Goal: Find specific page/section: Find specific page/section

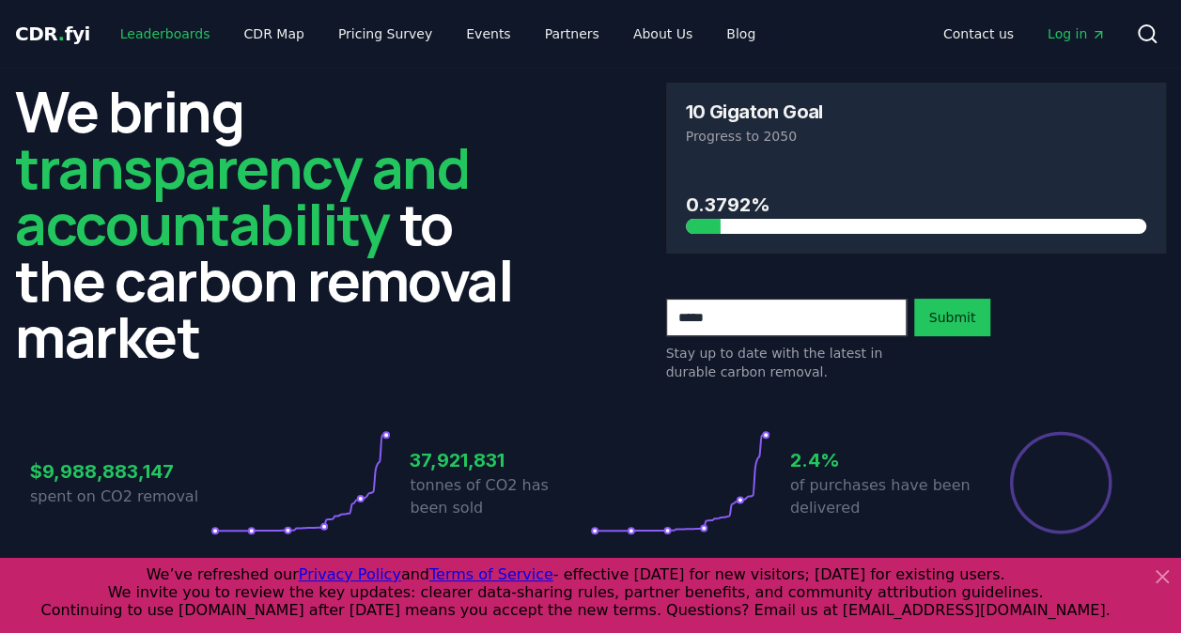
click at [144, 39] on link "Leaderboards" at bounding box center [165, 34] width 120 height 34
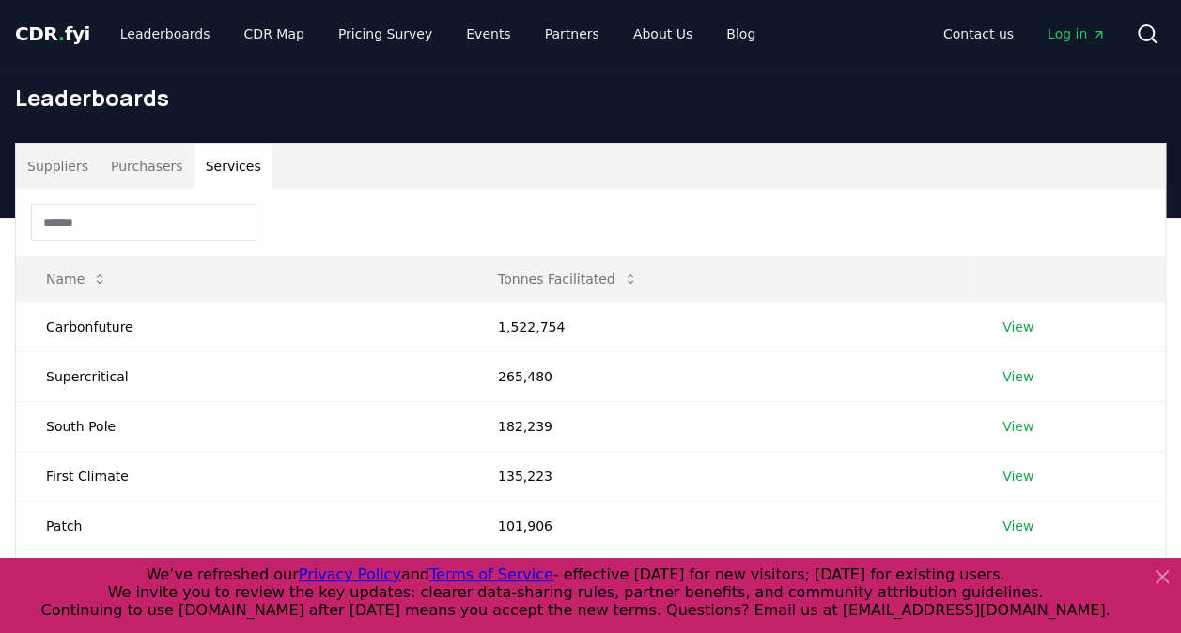
click at [208, 164] on button "Services" at bounding box center [233, 166] width 78 height 45
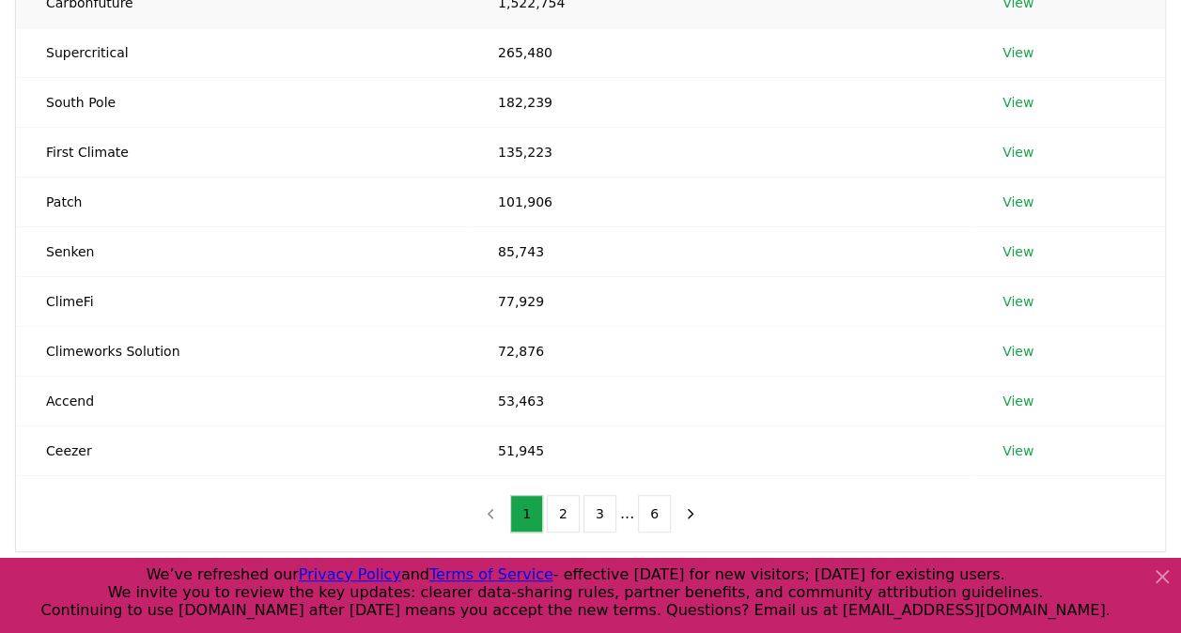
scroll to position [329, 0]
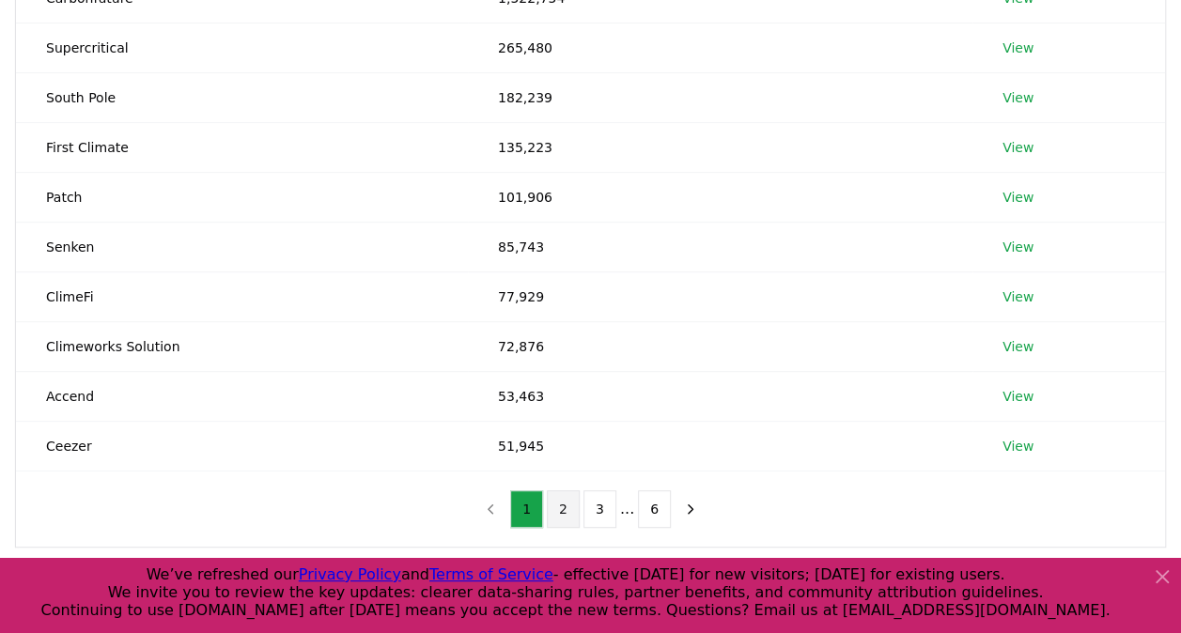
click at [569, 498] on button "2" at bounding box center [563, 509] width 33 height 38
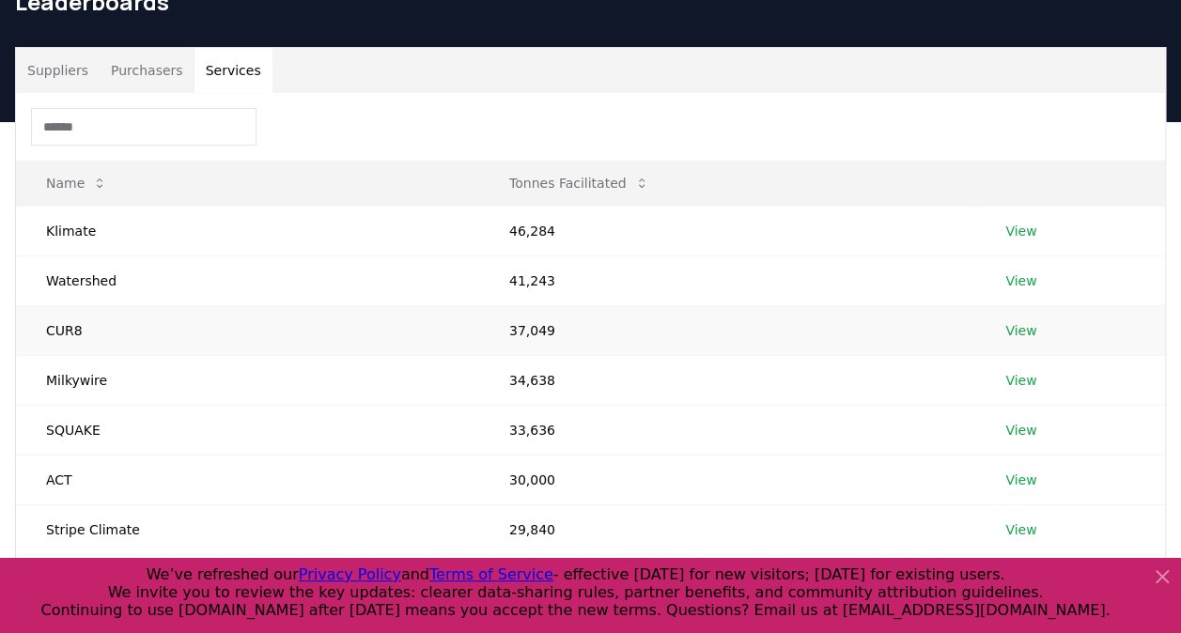
scroll to position [0, 0]
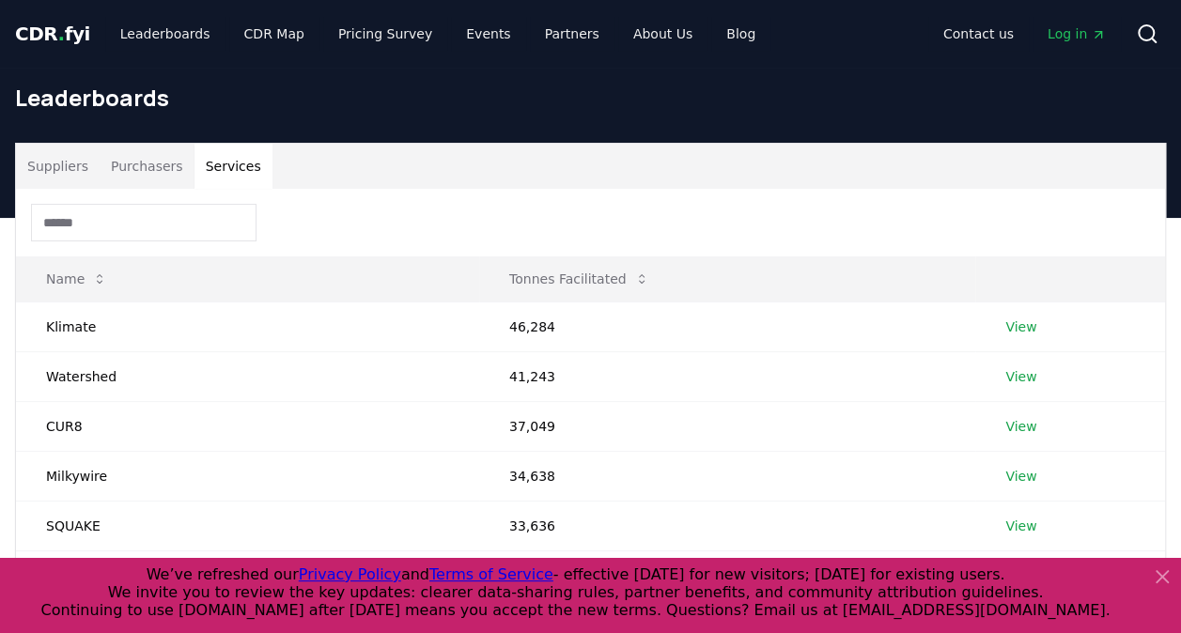
click at [1162, 576] on icon at bounding box center [1161, 576] width 11 height 11
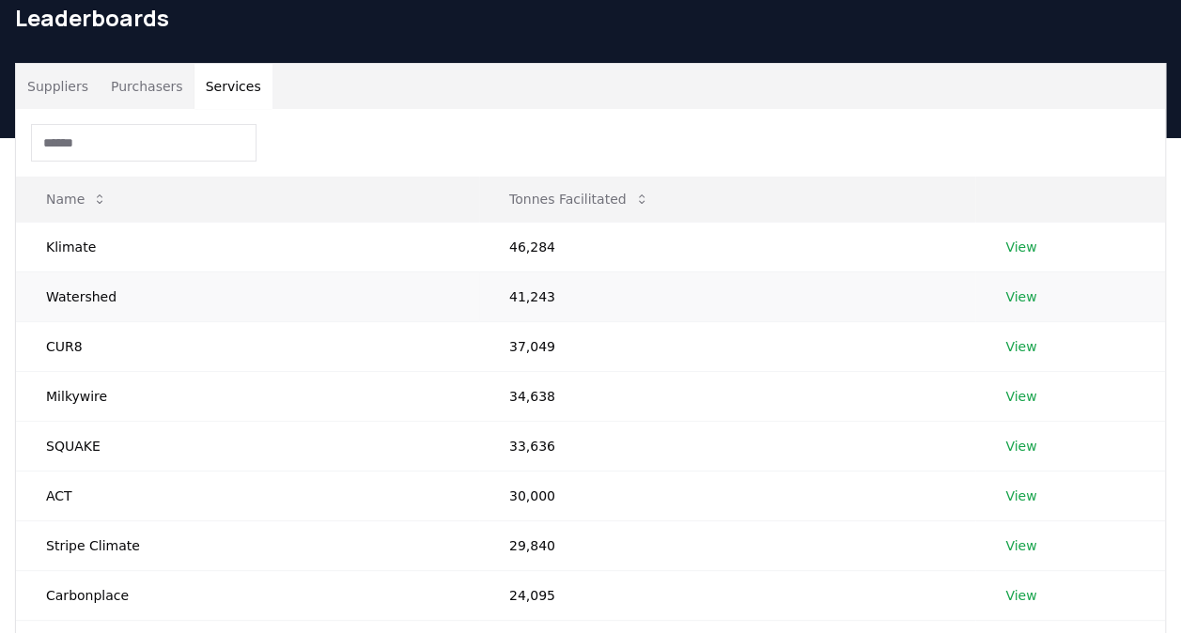
scroll to position [90, 0]
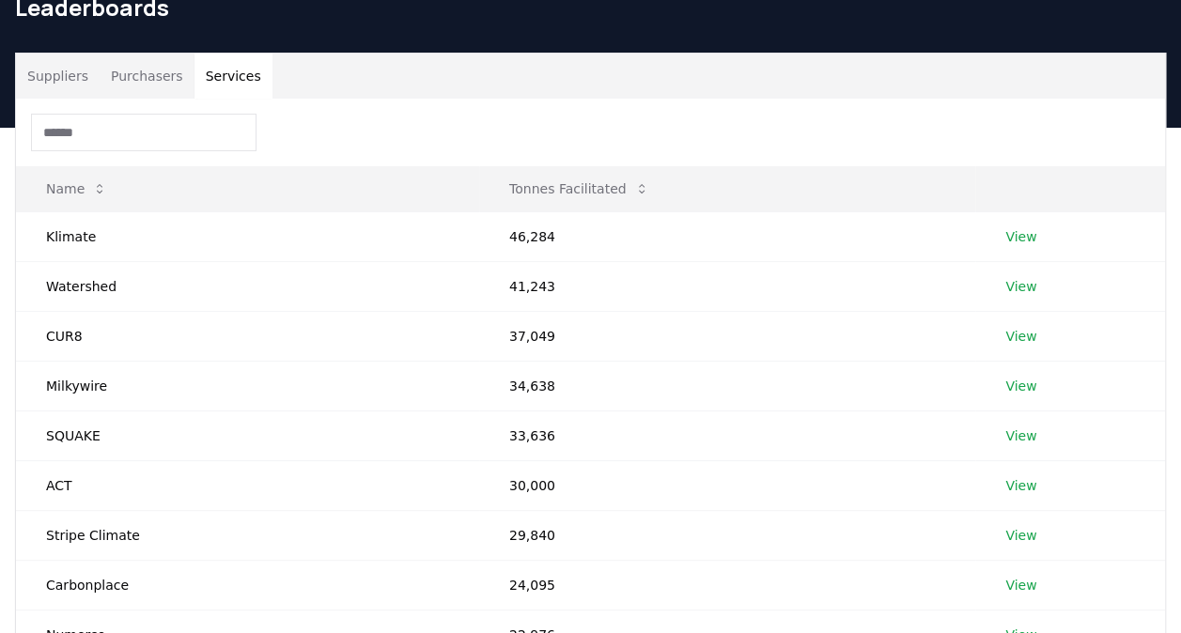
click at [145, 145] on input at bounding box center [143, 133] width 225 height 38
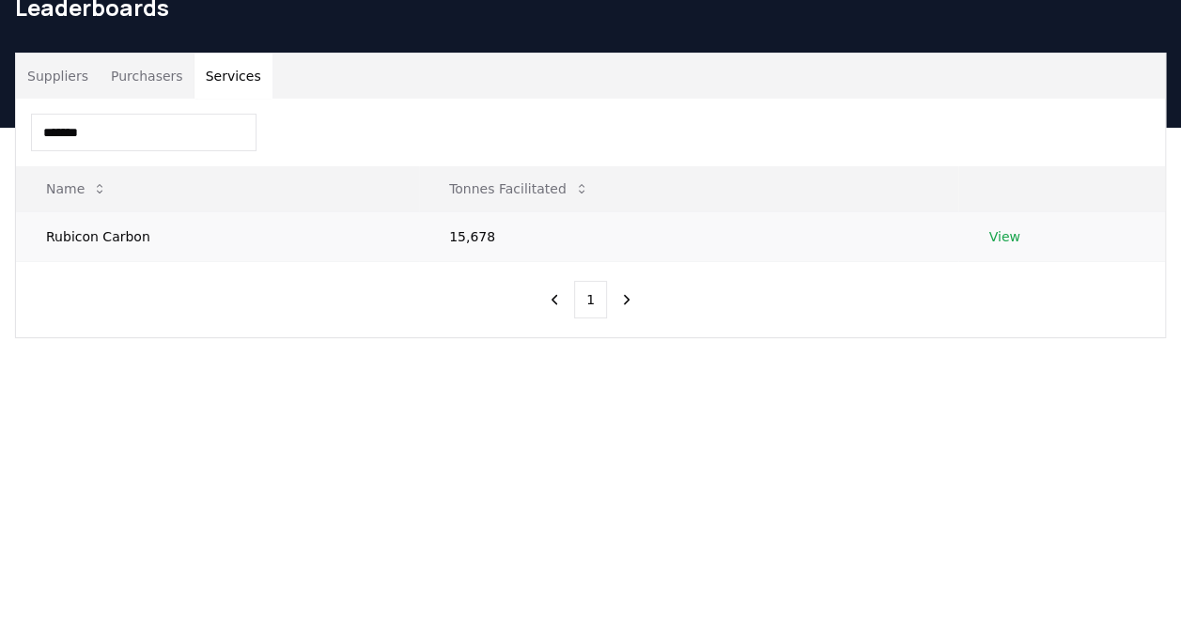
type input "*******"
click at [1001, 229] on link "View" at bounding box center [1003, 236] width 31 height 19
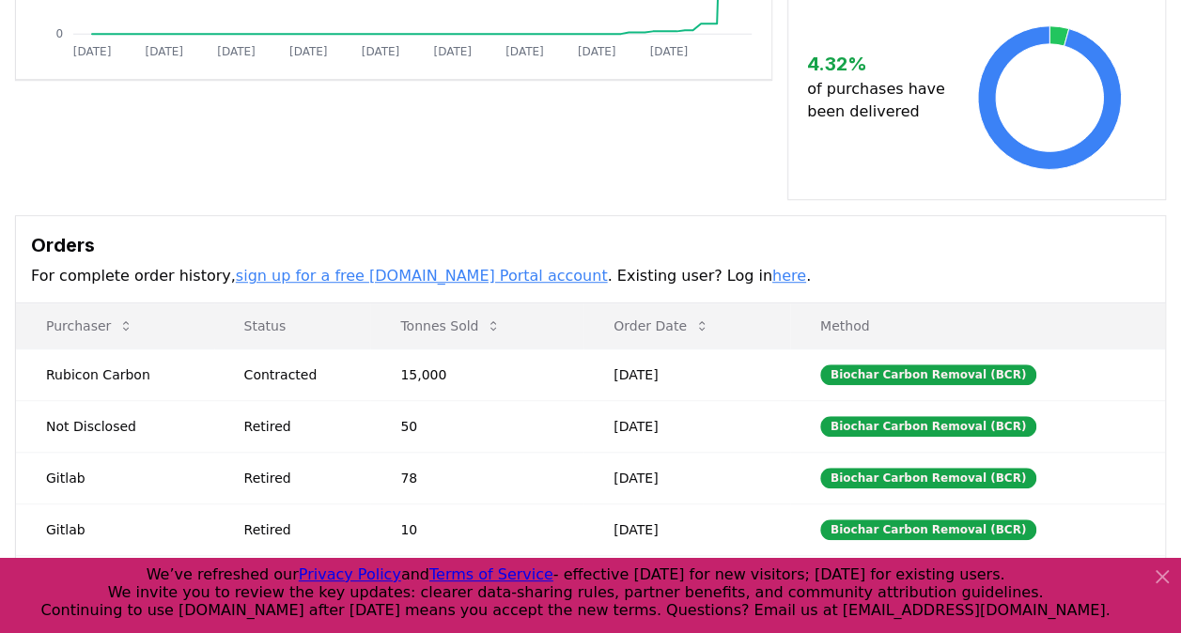
scroll to position [462, 0]
